Goal: Information Seeking & Learning: Find specific fact

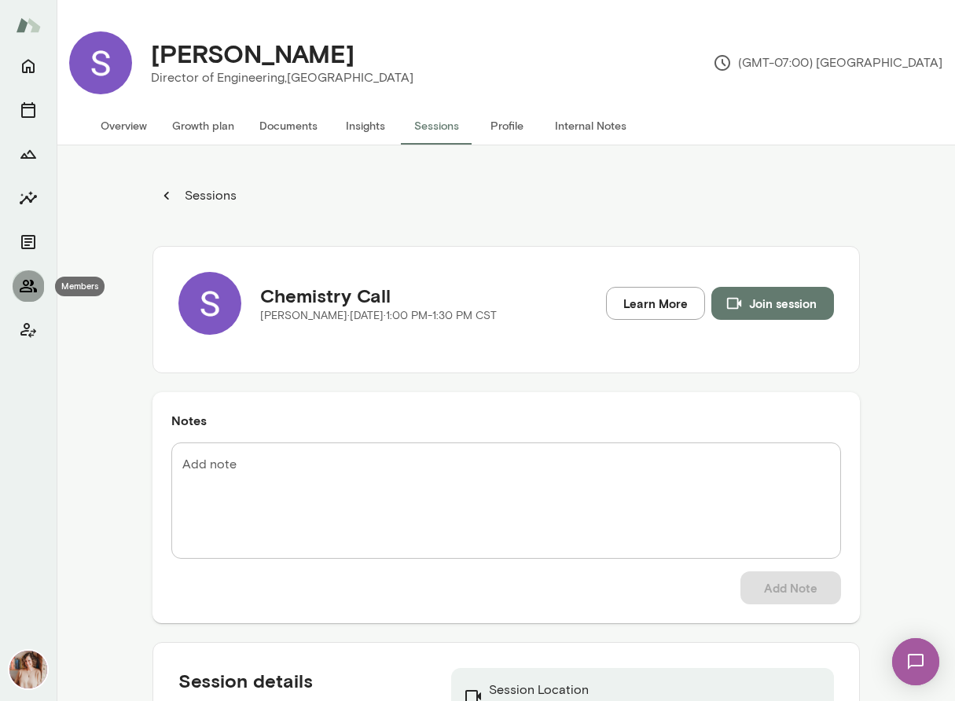
click at [32, 289] on icon "Members" at bounding box center [28, 286] width 19 height 19
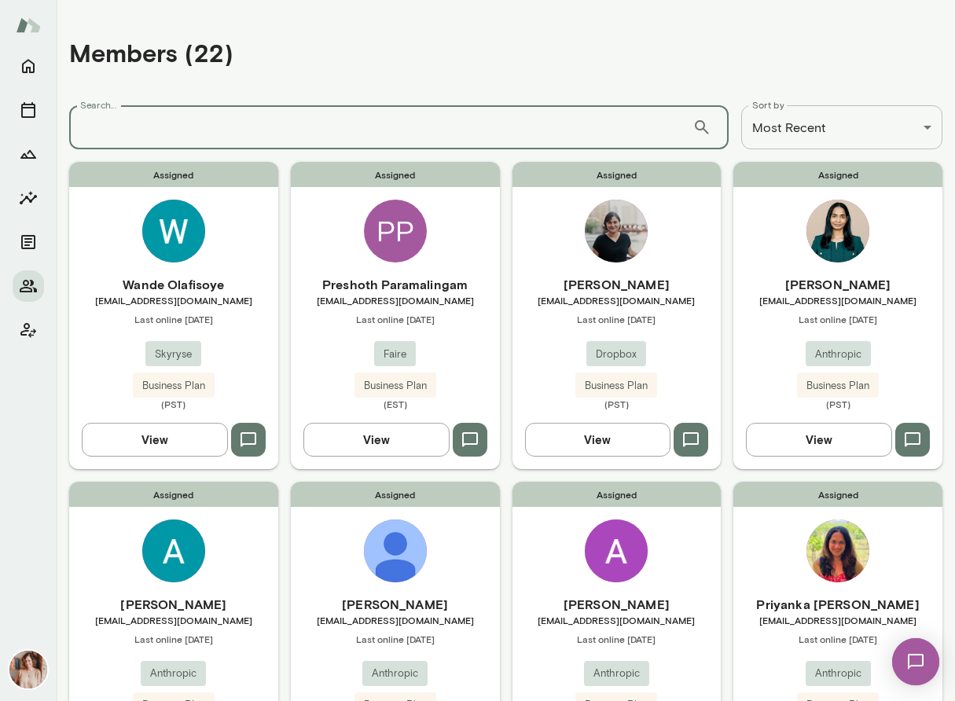
click at [230, 135] on input "Search..." at bounding box center [380, 127] width 623 height 44
click at [230, 133] on input "Search..." at bounding box center [380, 127] width 623 height 44
type input "****"
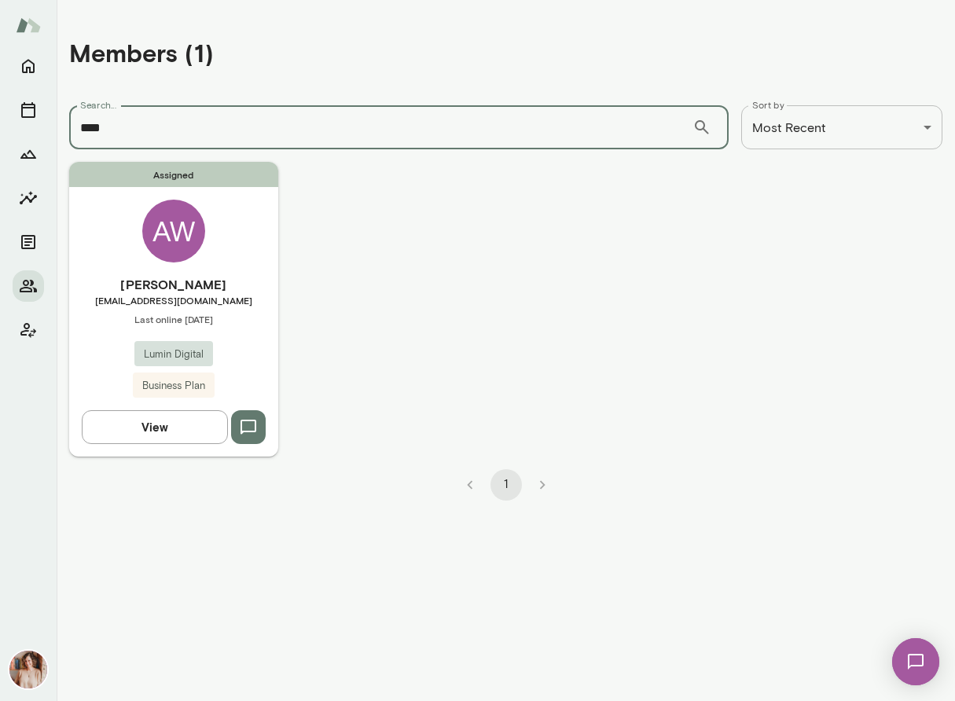
click at [256, 293] on h6 "[PERSON_NAME]" at bounding box center [173, 284] width 209 height 19
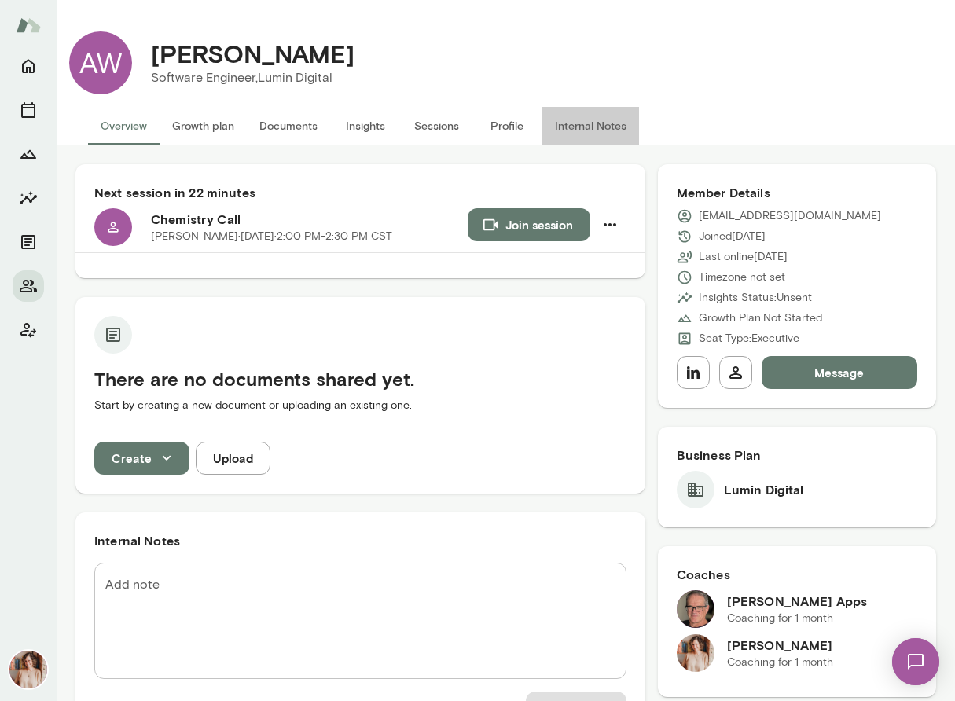
click at [598, 126] on button "Internal Notes" at bounding box center [590, 126] width 97 height 38
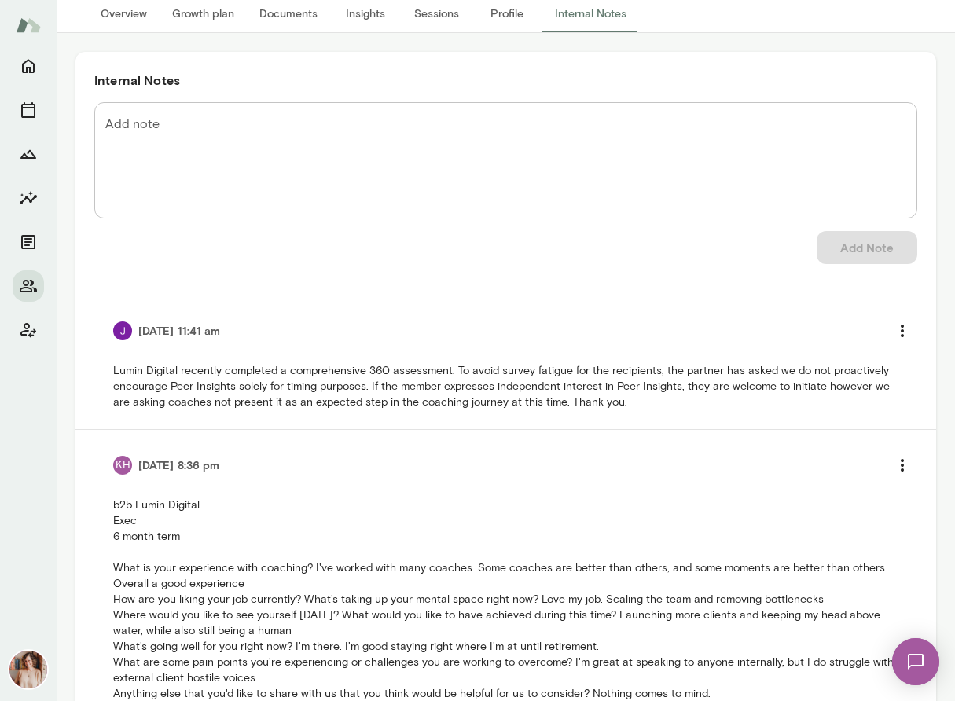
scroll to position [198, 0]
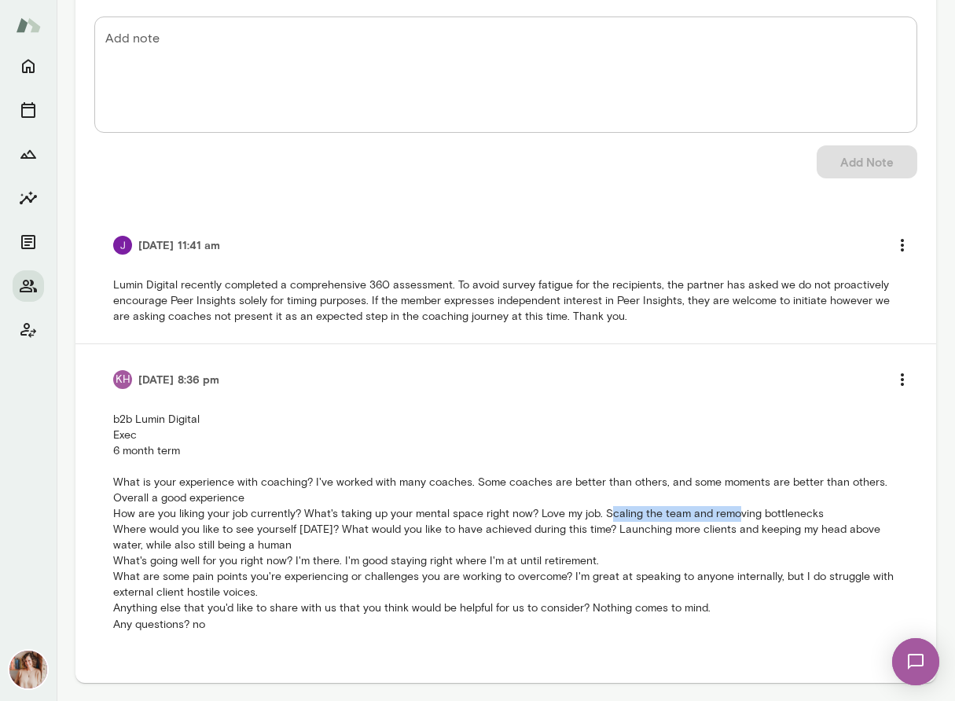
drag, startPoint x: 732, startPoint y: 514, endPoint x: 606, endPoint y: 511, distance: 125.8
click at [606, 511] on p "b2b Lumin Digital Exec 6 month term What is your experience with coaching? I've…" at bounding box center [505, 522] width 785 height 220
click at [674, 544] on p "b2b Lumin Digital Exec 6 month term What is your experience with coaching? I've…" at bounding box center [505, 522] width 785 height 220
click at [668, 531] on p "b2b Lumin Digital Exec 6 month term What is your experience with coaching? I've…" at bounding box center [505, 522] width 785 height 220
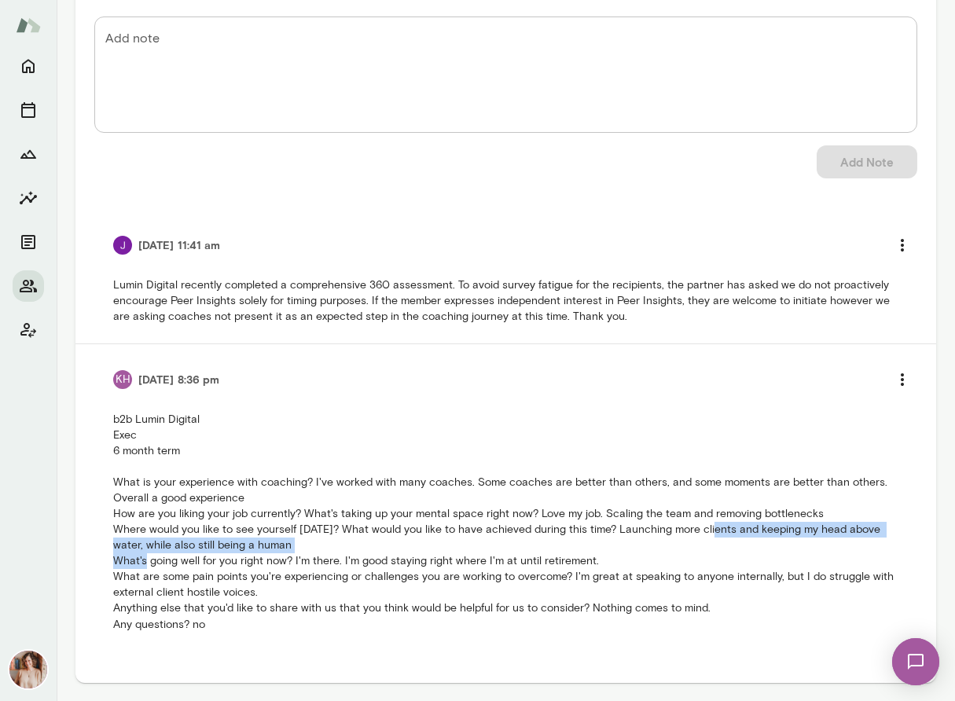
drag, startPoint x: 710, startPoint y: 527, endPoint x: 711, endPoint y: 546, distance: 19.7
click at [711, 546] on p "b2b Lumin Digital Exec 6 month term What is your experience with coaching? I've…" at bounding box center [505, 522] width 785 height 220
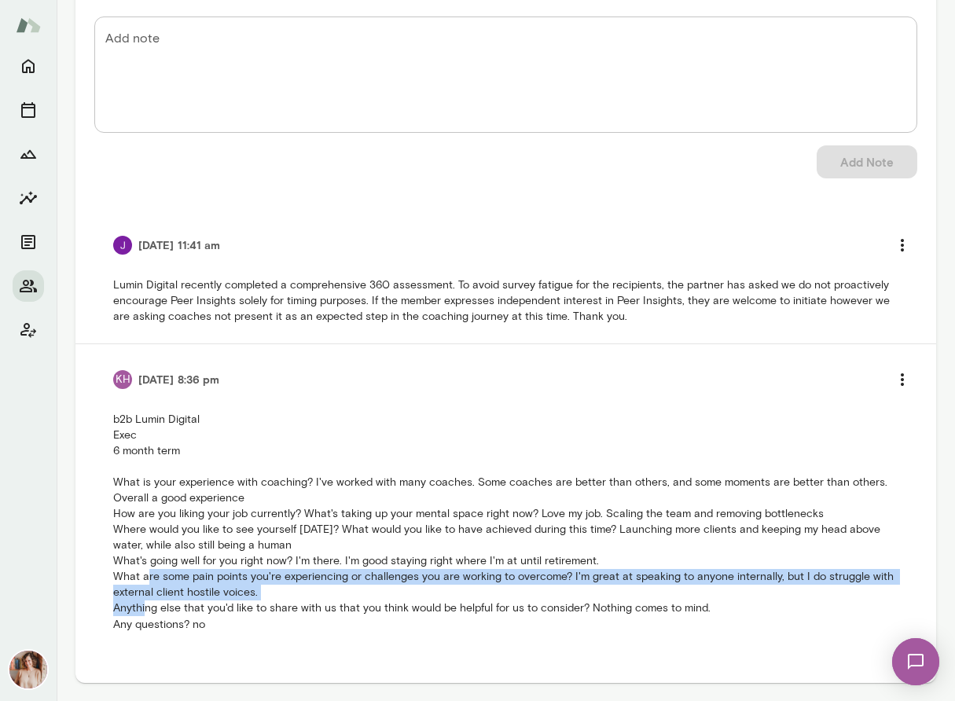
drag, startPoint x: 667, startPoint y: 568, endPoint x: 666, endPoint y: 586, distance: 18.1
click at [666, 586] on p "b2b Lumin Digital Exec 6 month term What is your experience with coaching? I've…" at bounding box center [505, 522] width 785 height 220
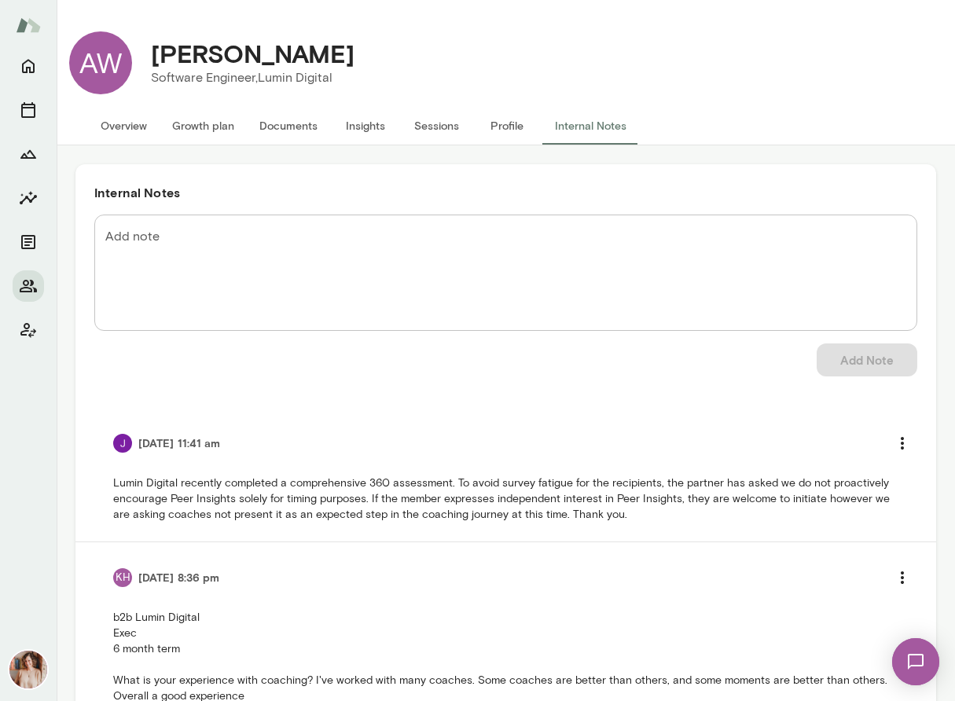
click at [902, 101] on div "AW [PERSON_NAME] Software Engineer, Lumin Digital" at bounding box center [506, 63] width 898 height 88
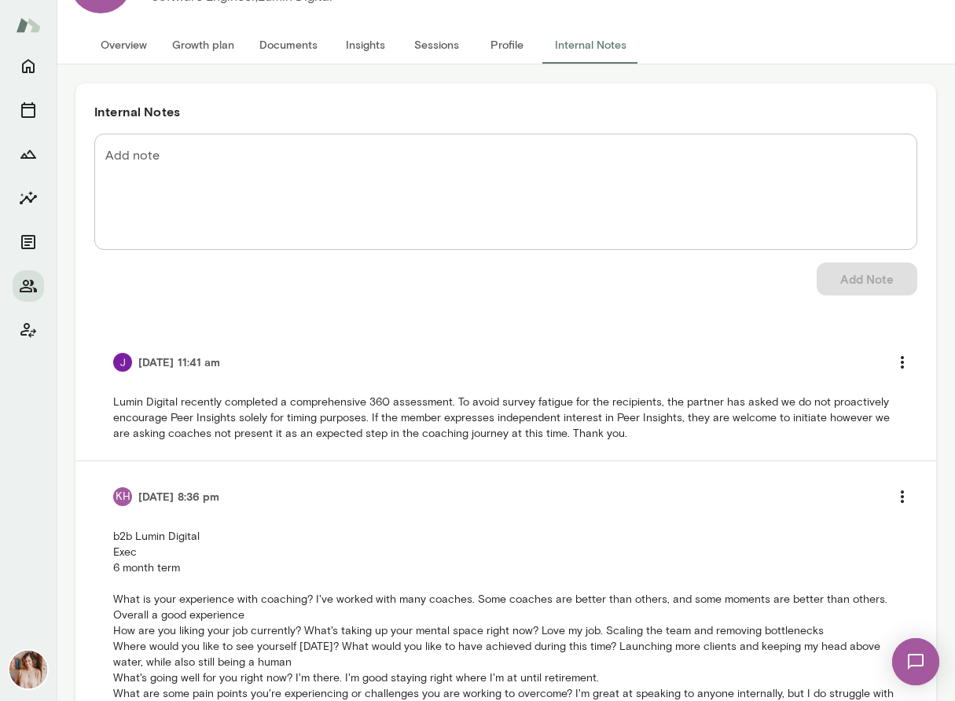
scroll to position [198, 0]
